Goal: Transaction & Acquisition: Purchase product/service

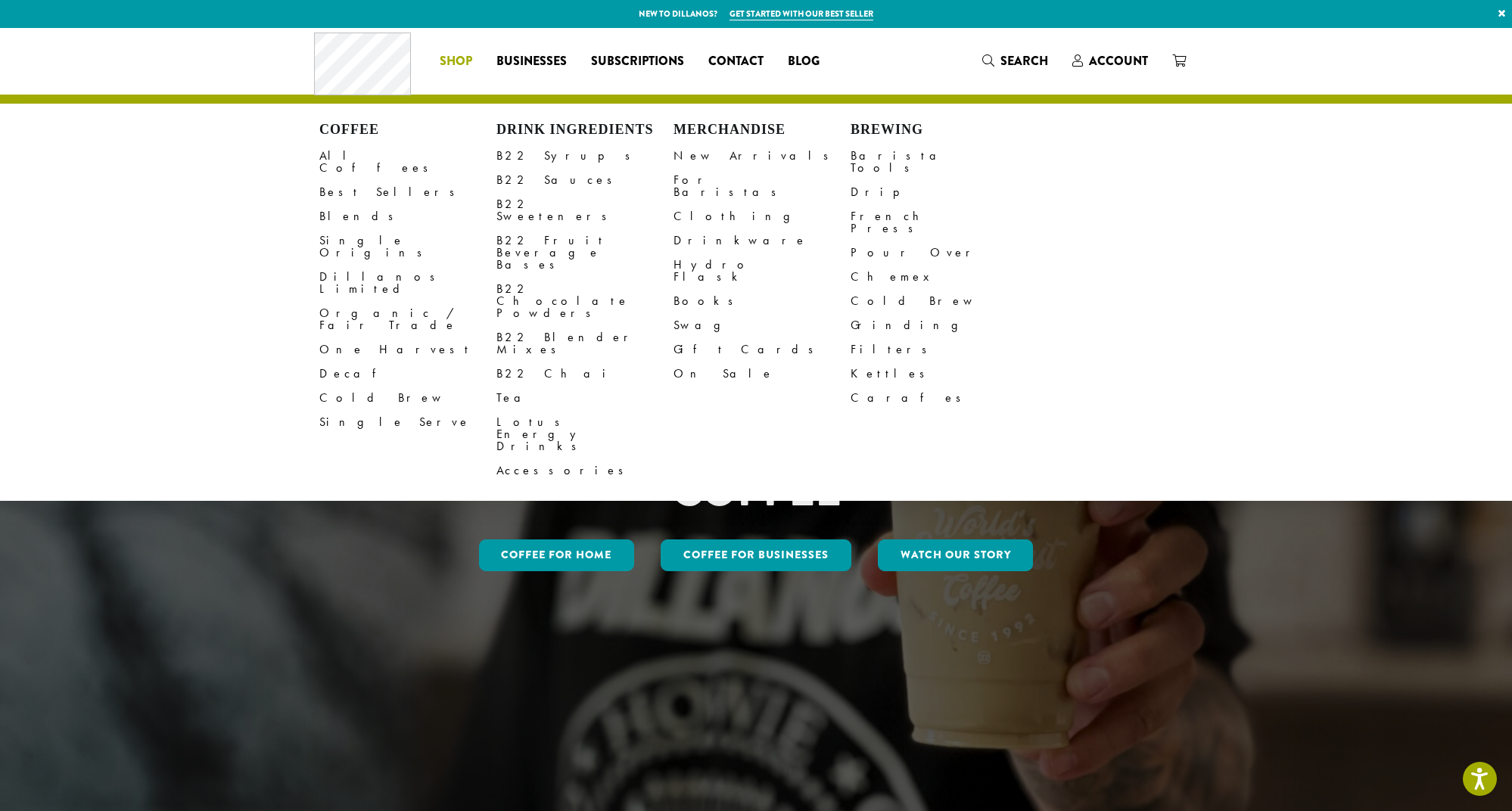
click at [1106, 60] on div "Coffee All Coffees Best Sellers Blends Single Origins Dillanos Limited Organic …" at bounding box center [756, 61] width 884 height 63
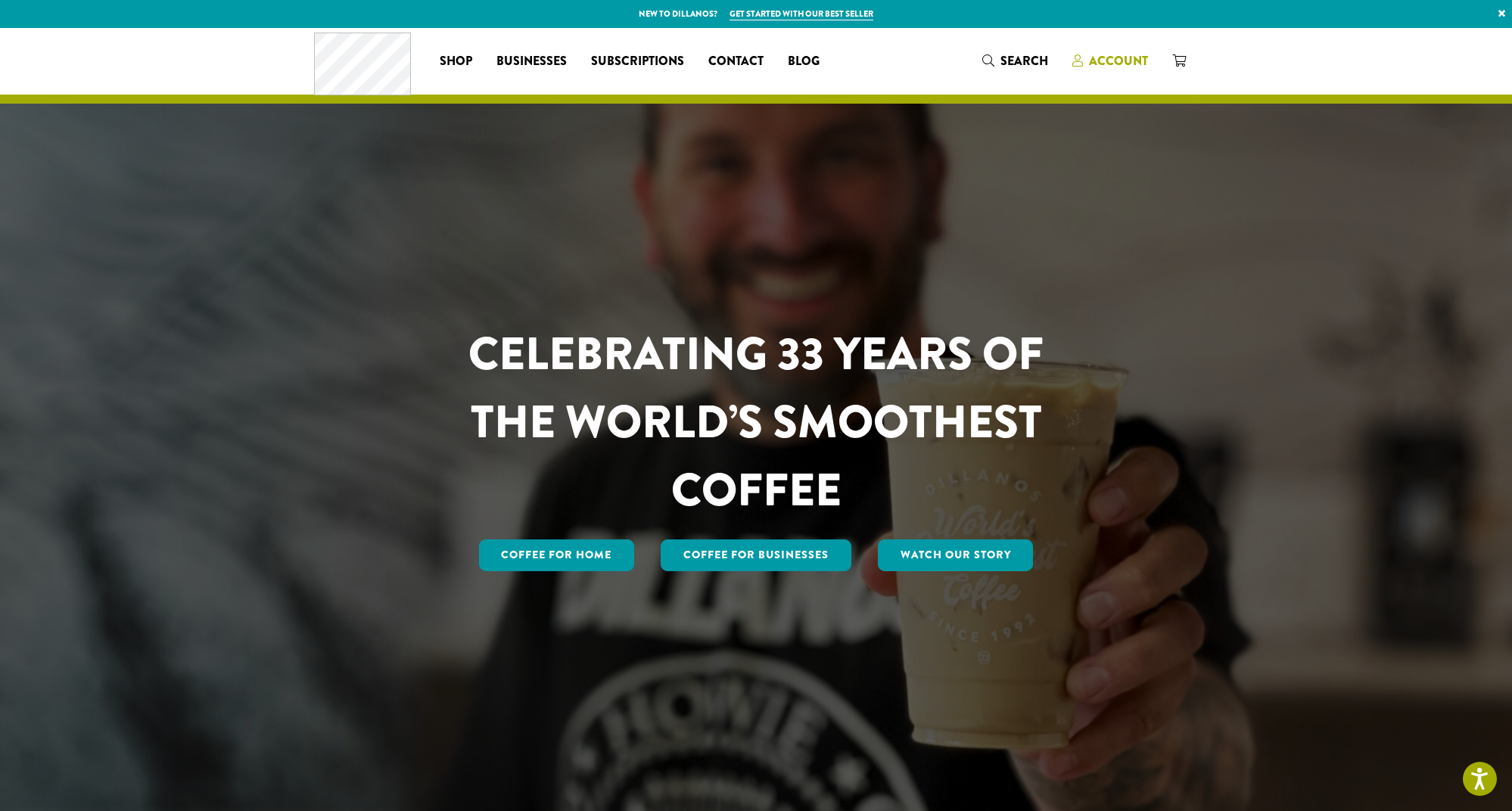
click at [1111, 62] on span "Account" at bounding box center [1118, 60] width 59 height 18
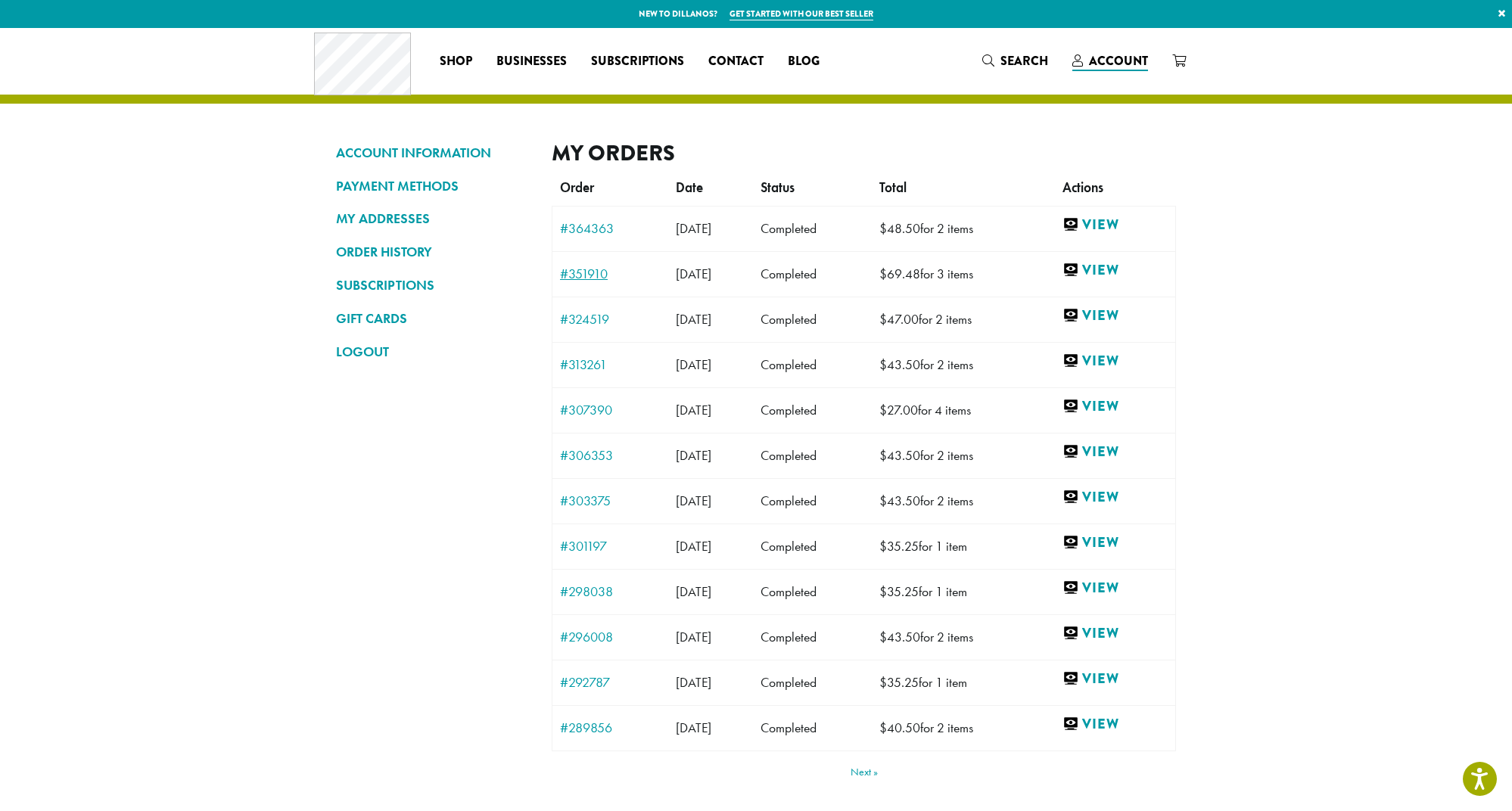
click at [585, 272] on link "#351910" at bounding box center [610, 274] width 101 height 14
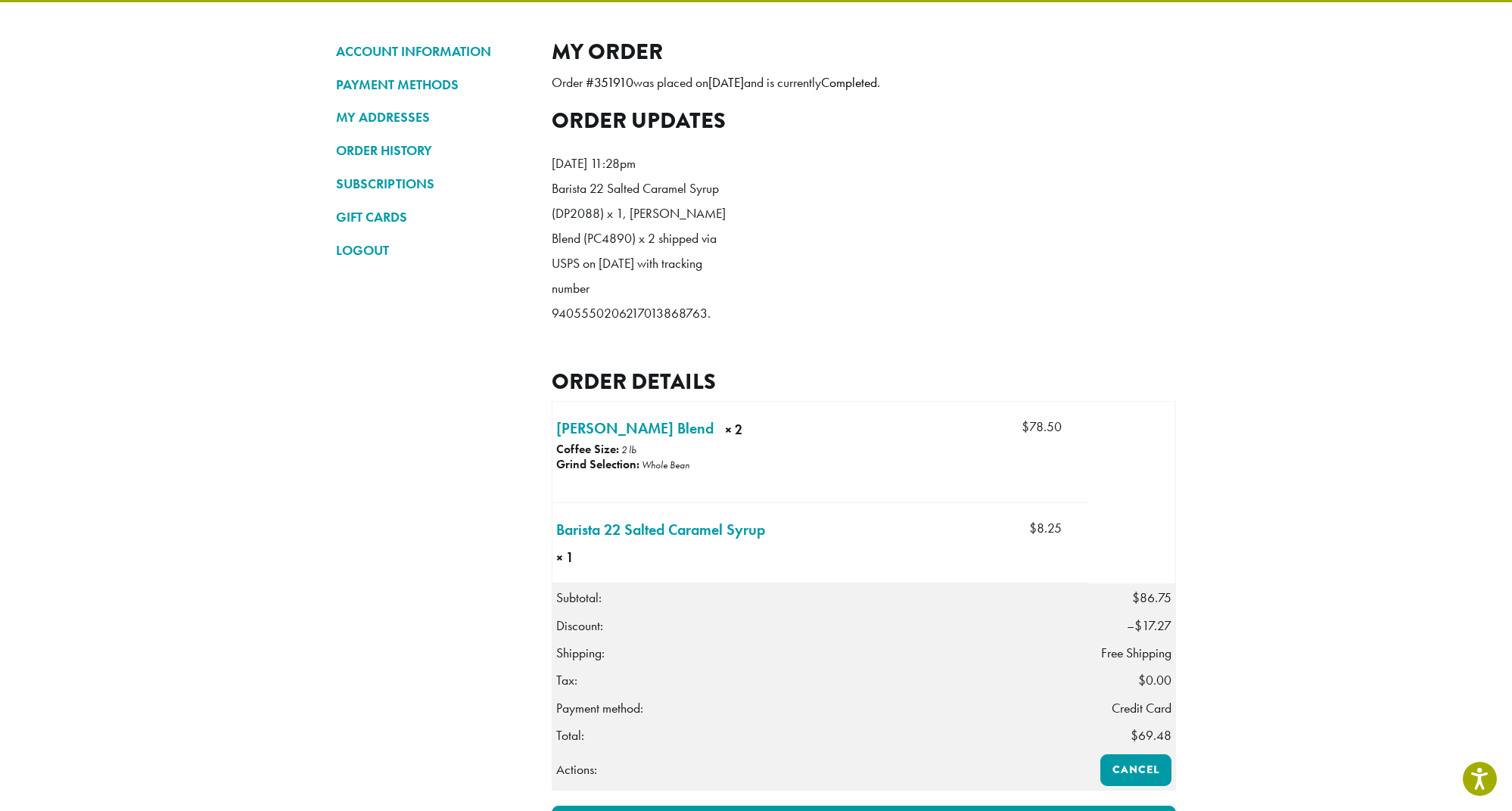
scroll to position [102, 0]
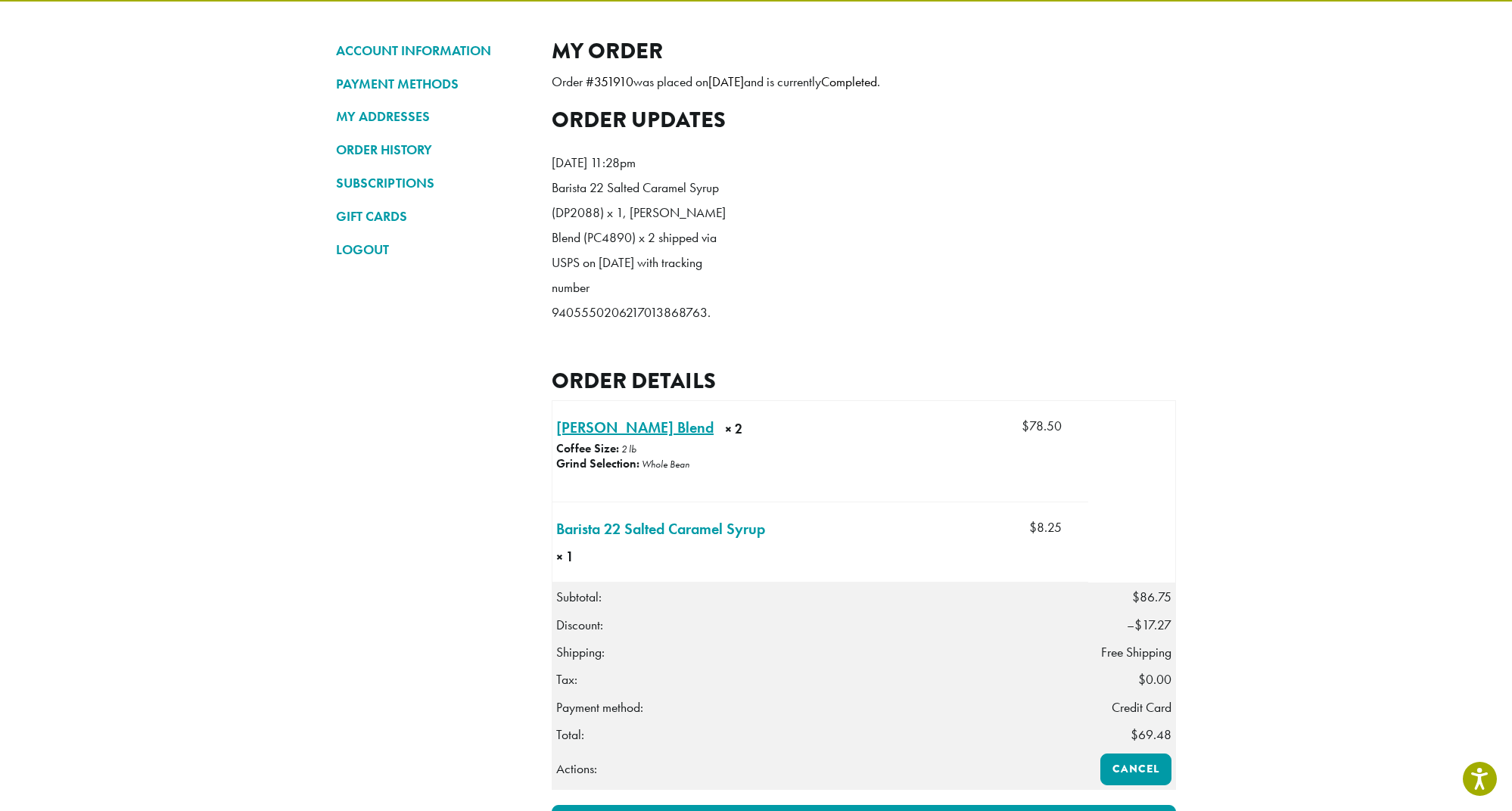
click at [588, 439] on link "Howie’s Blend × 2" at bounding box center [635, 428] width 157 height 23
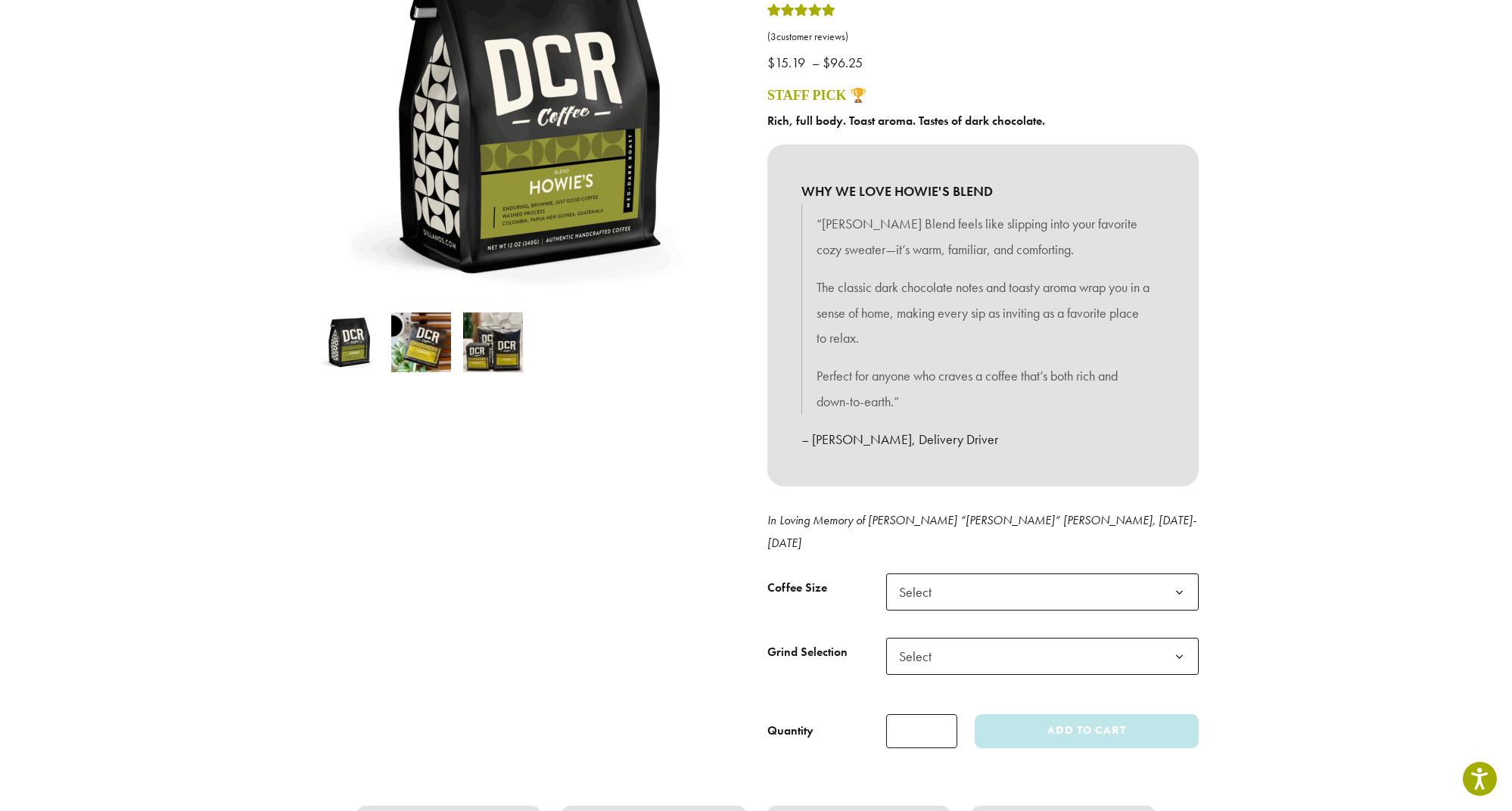
scroll to position [245, 0]
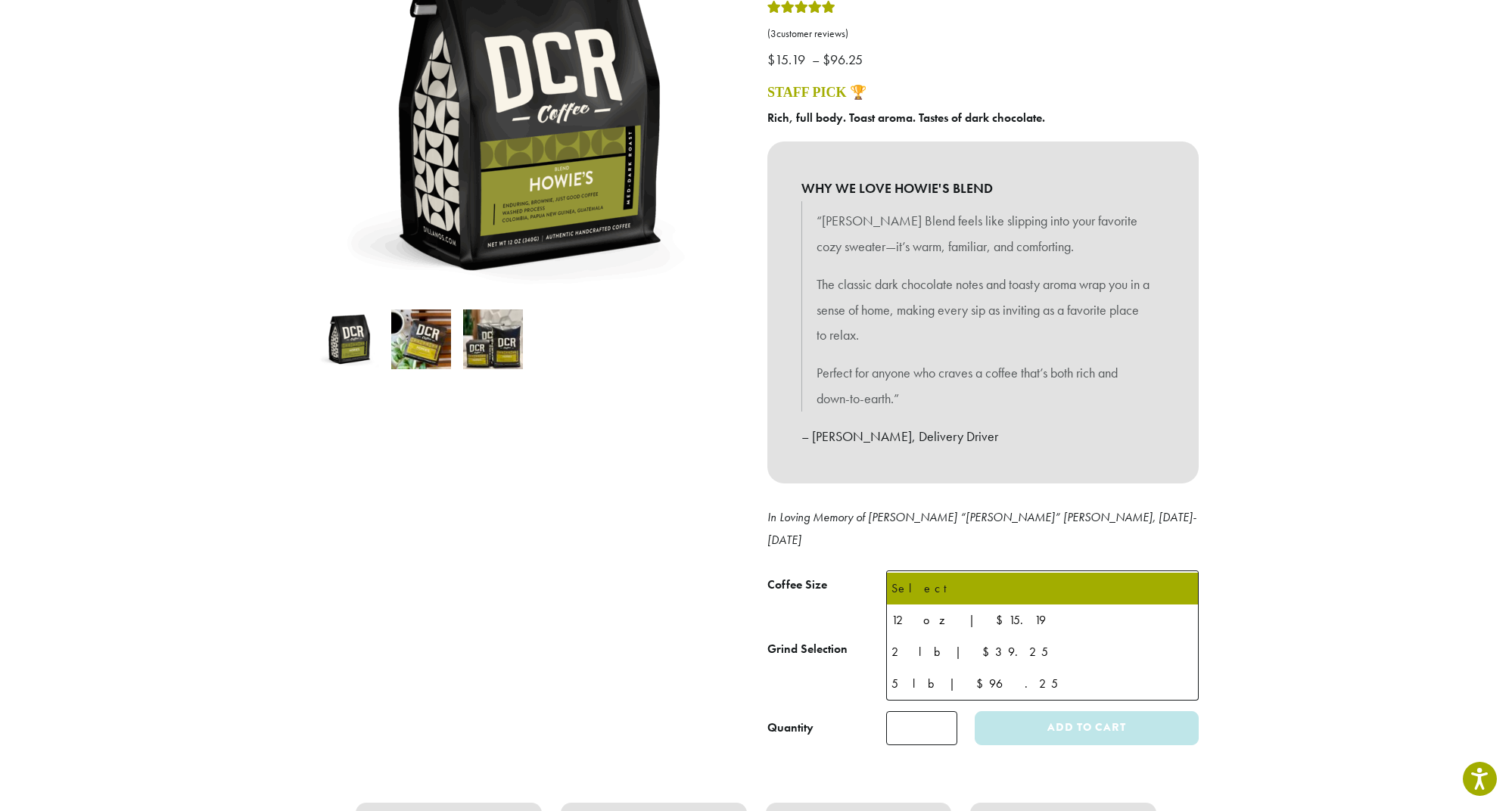
click at [1080, 570] on span "Select" at bounding box center [1043, 589] width 313 height 37
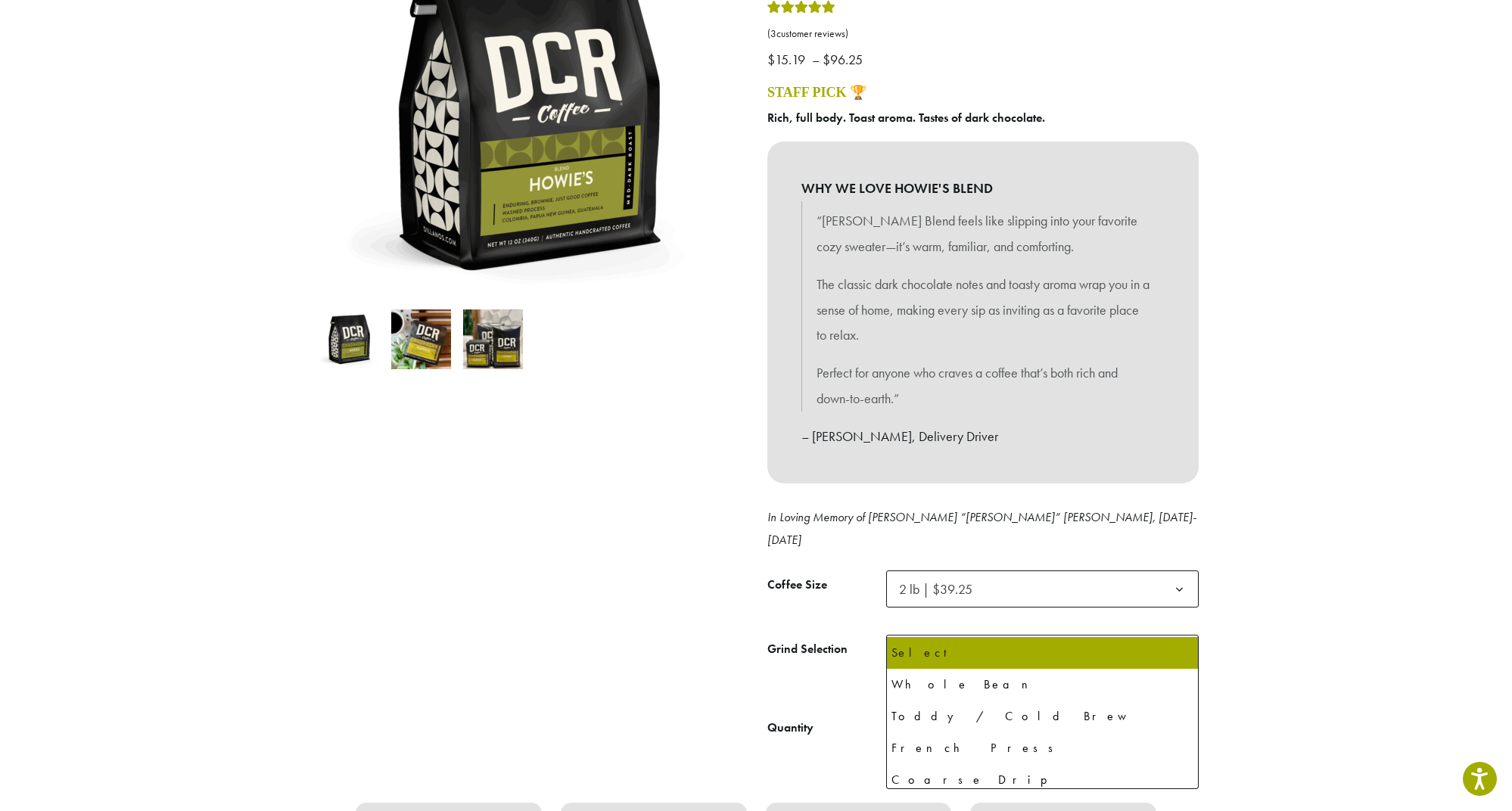
click at [989, 635] on span "Select" at bounding box center [1043, 654] width 313 height 37
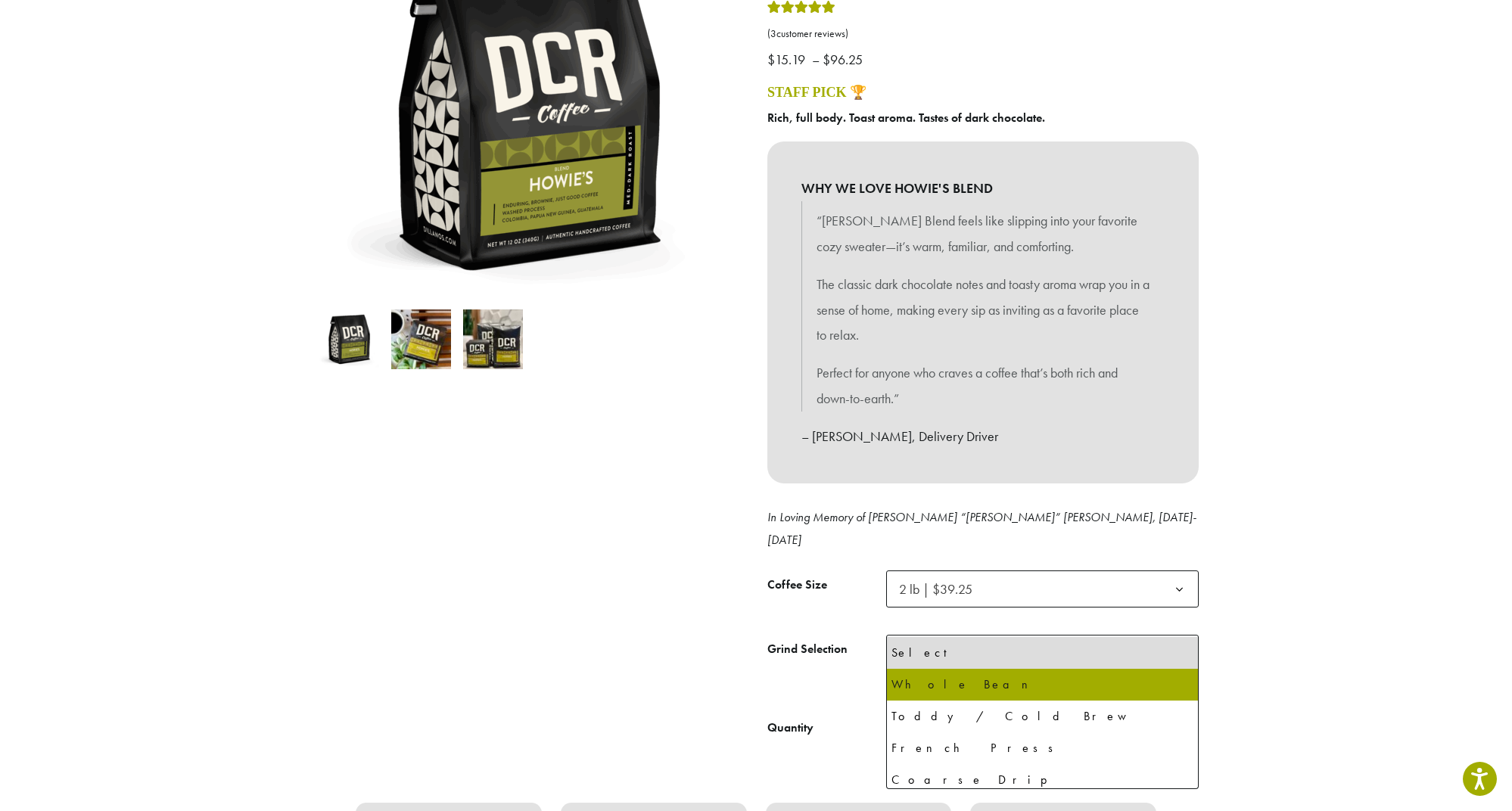
select select "**********"
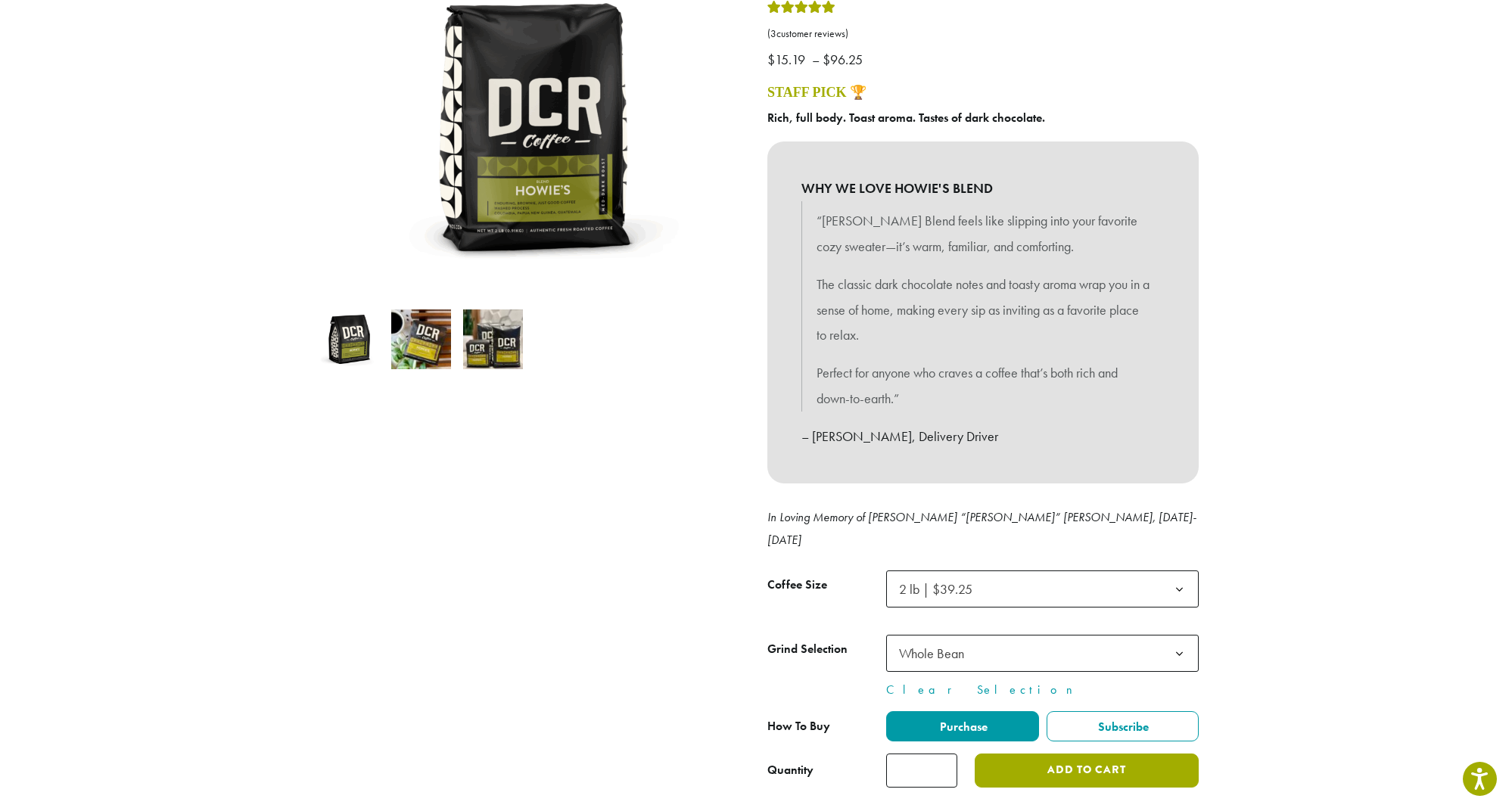
click at [1060, 754] on button "Add to cart" at bounding box center [1087, 770] width 224 height 34
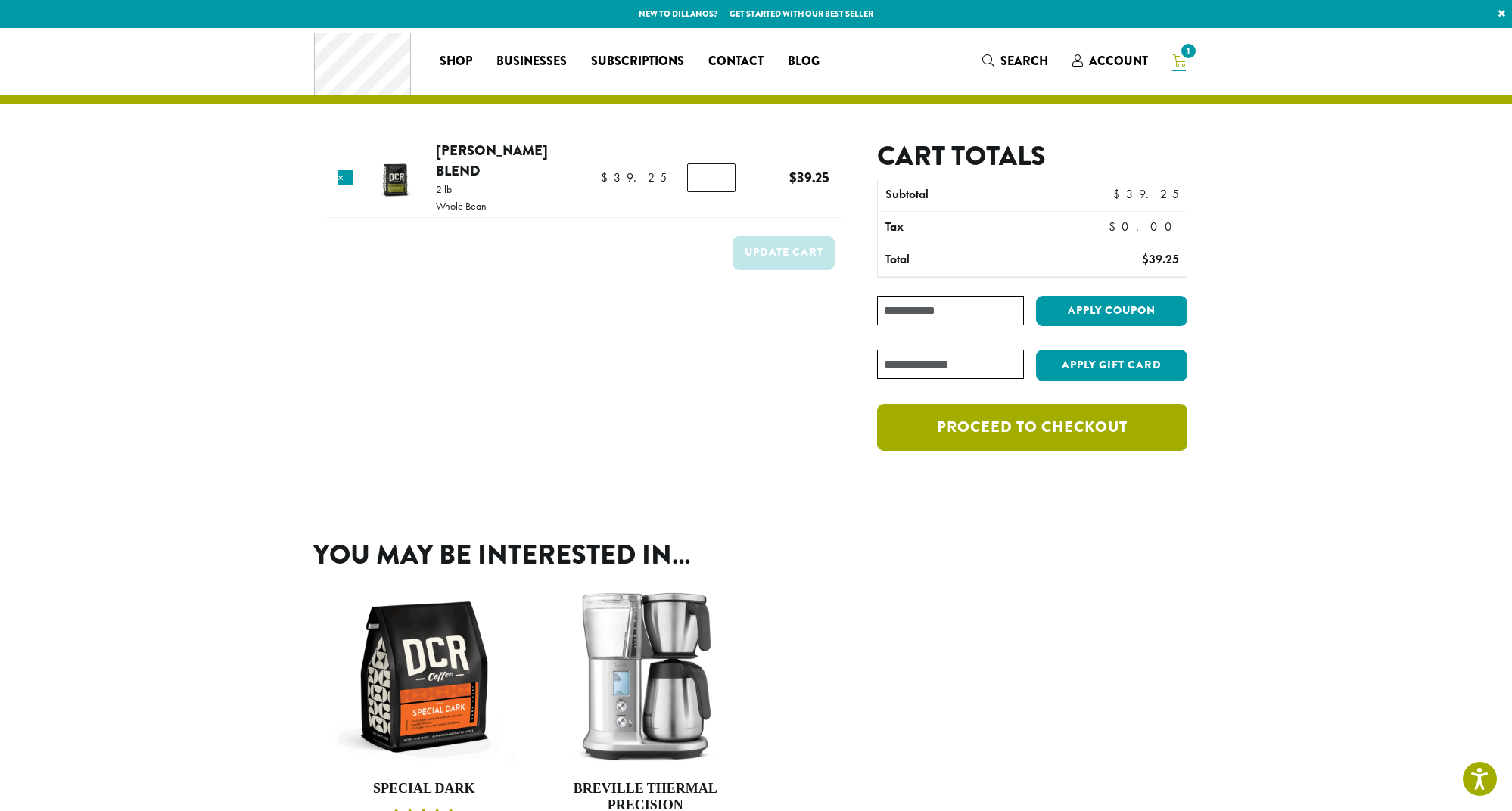
click at [993, 434] on link "Proceed to checkout" at bounding box center [1031, 428] width 310 height 47
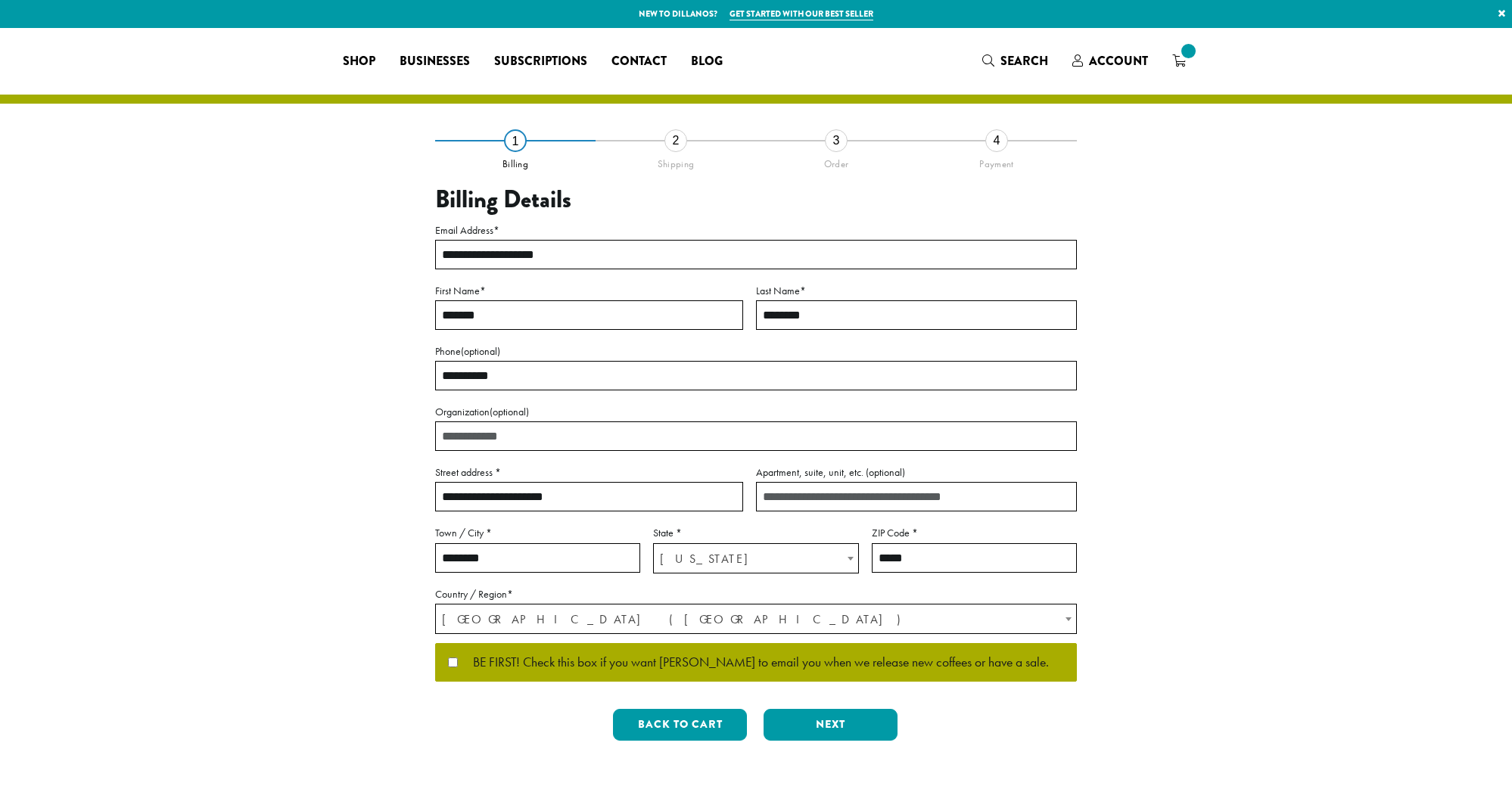
select select "**"
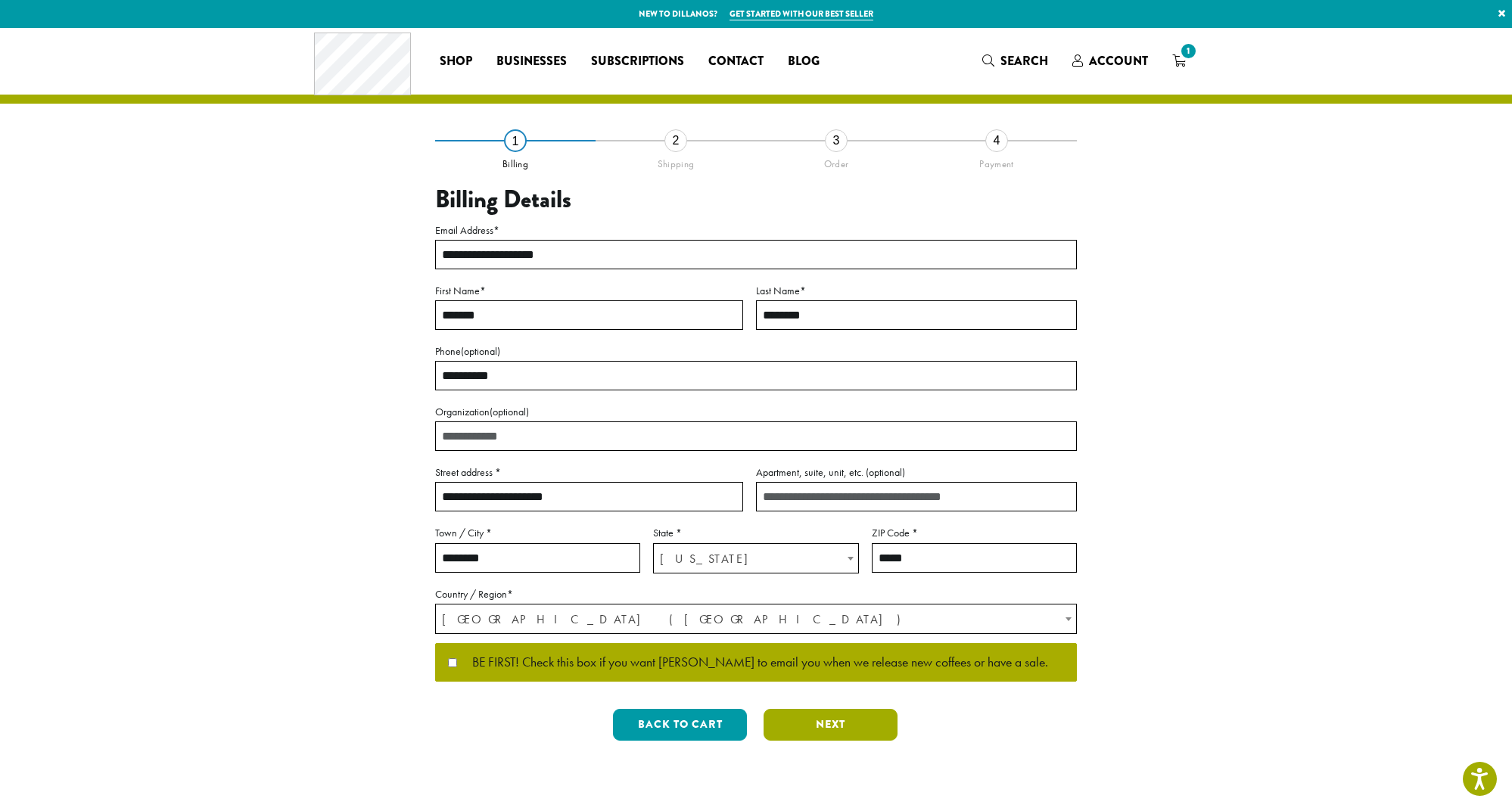
click at [825, 725] on button "Next" at bounding box center [831, 725] width 134 height 31
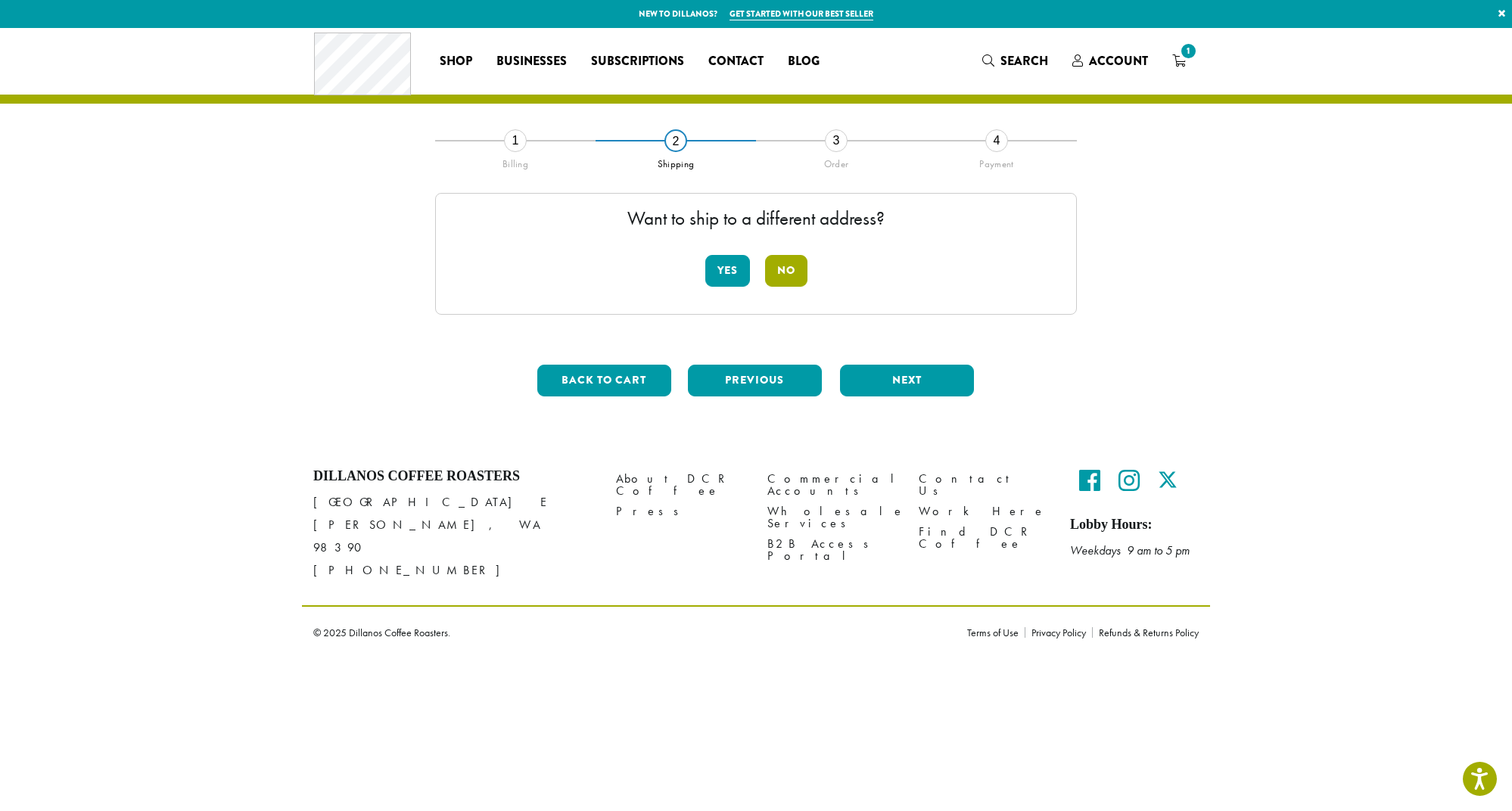
click at [786, 269] on button "No" at bounding box center [786, 270] width 43 height 31
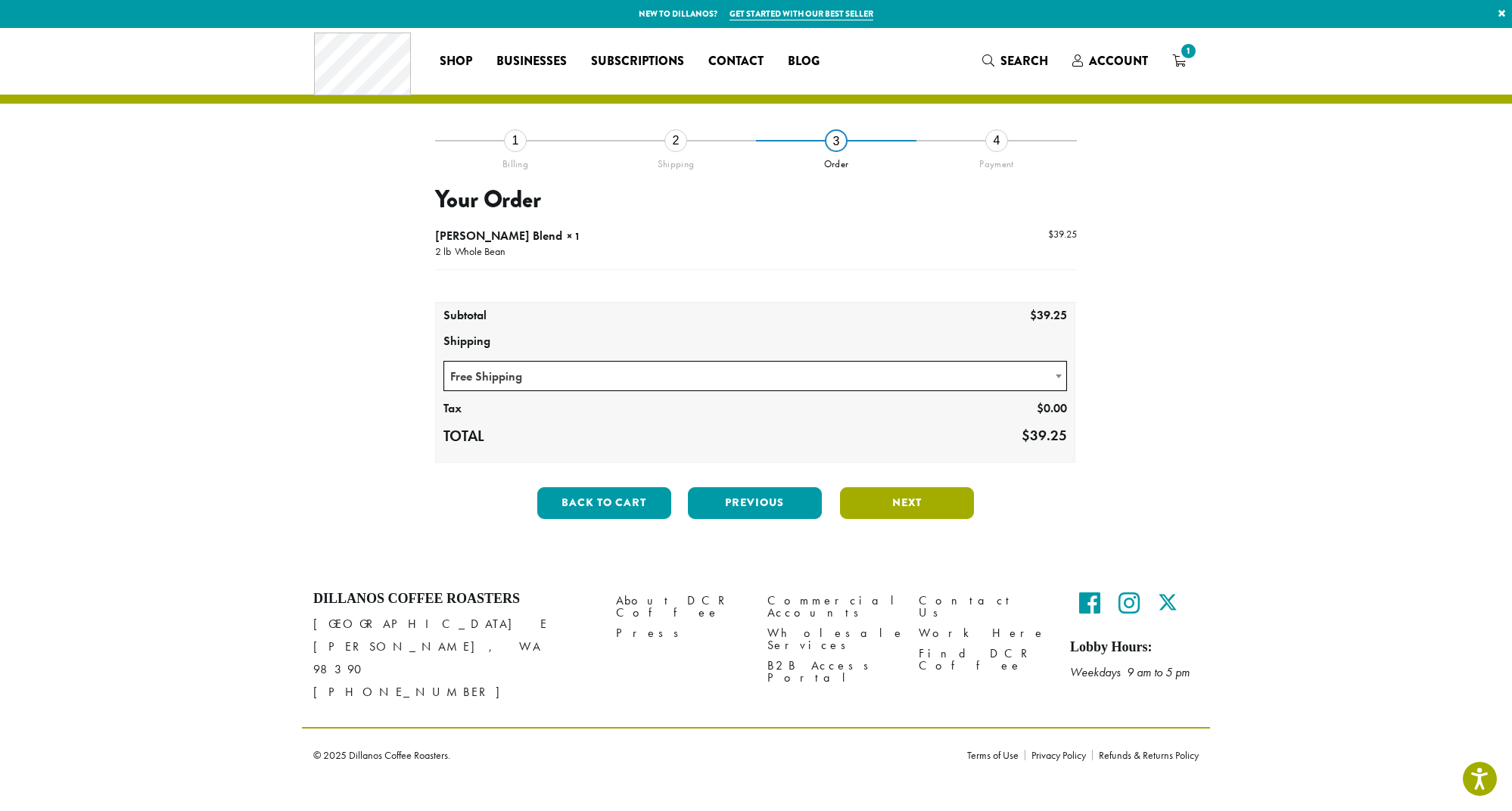
click at [890, 503] on button "Next" at bounding box center [906, 503] width 134 height 31
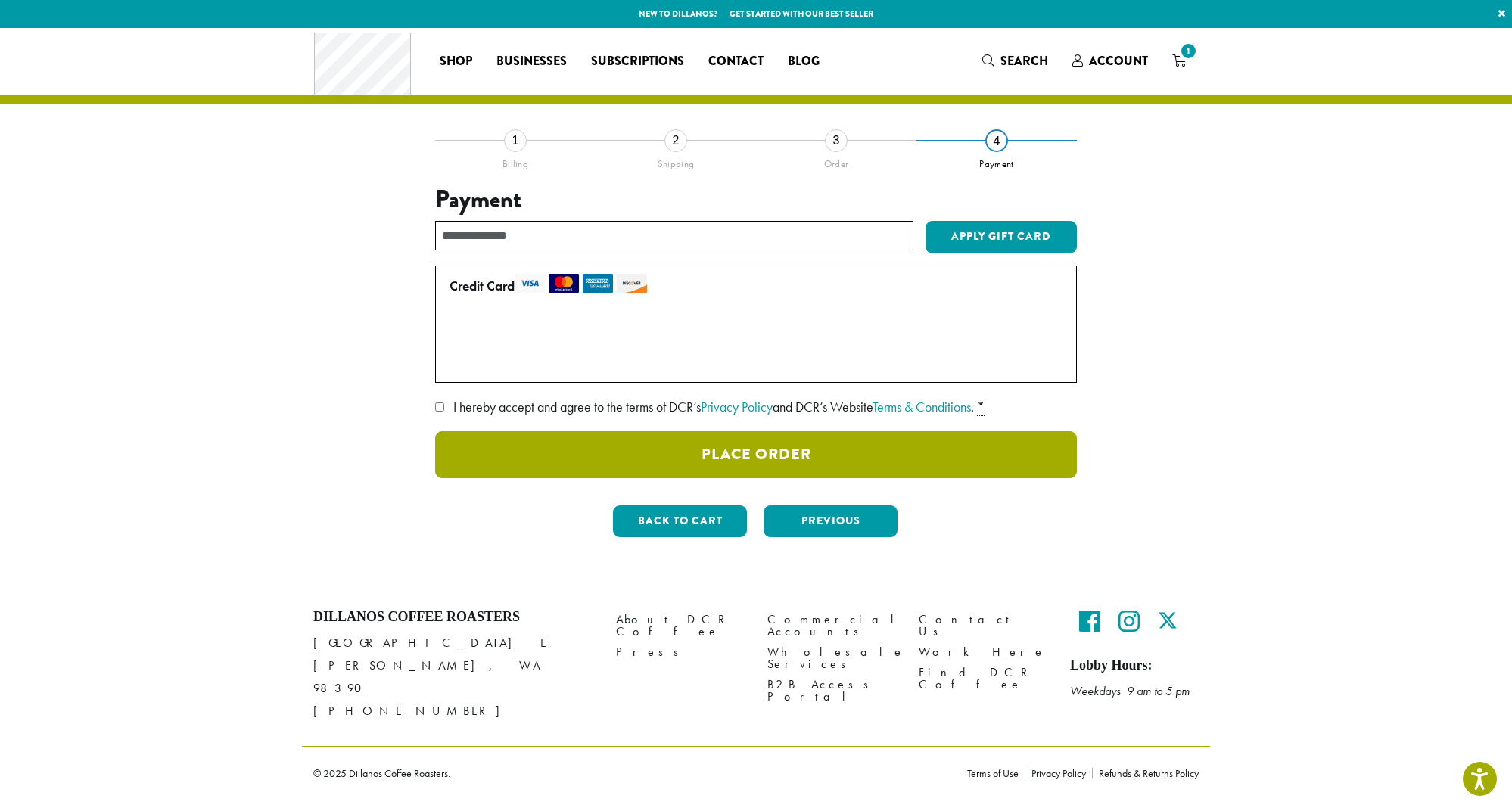
click at [719, 457] on button "Place Order" at bounding box center [756, 455] width 642 height 47
